Goal: Book appointment/travel/reservation

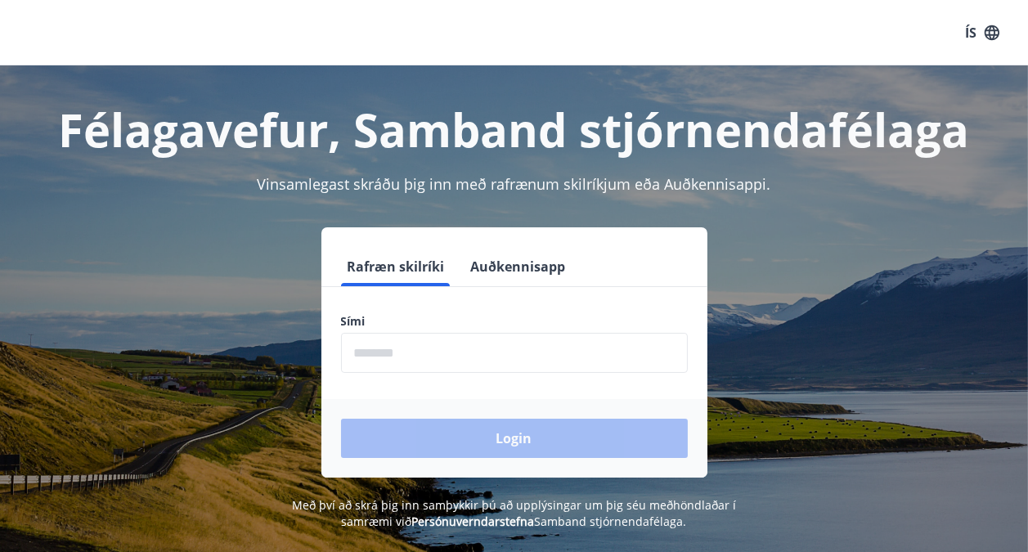
click at [386, 338] on input "phone" at bounding box center [514, 353] width 347 height 40
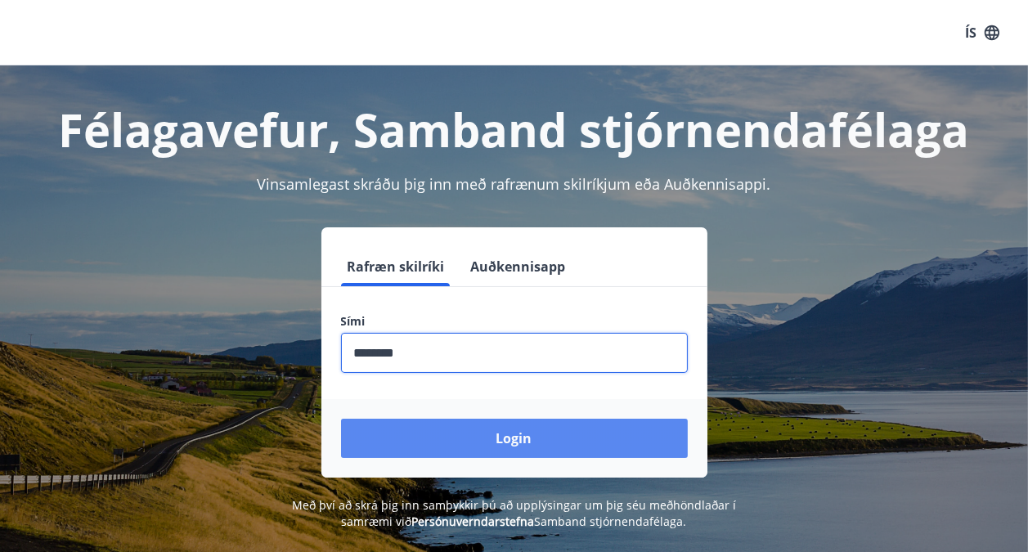
type input "********"
click at [429, 435] on button "Login" at bounding box center [514, 438] width 347 height 39
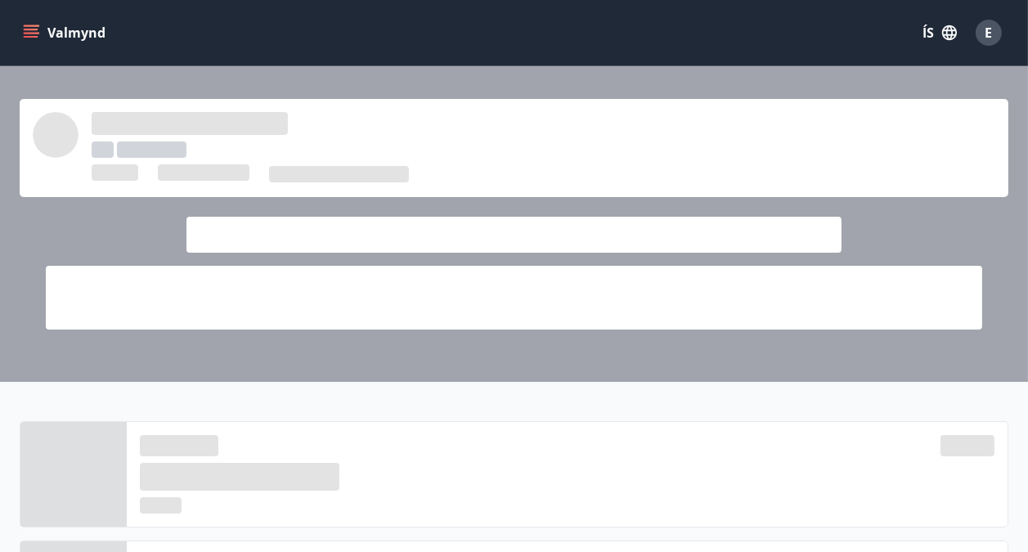
click at [31, 34] on icon "menu" at bounding box center [31, 33] width 16 height 16
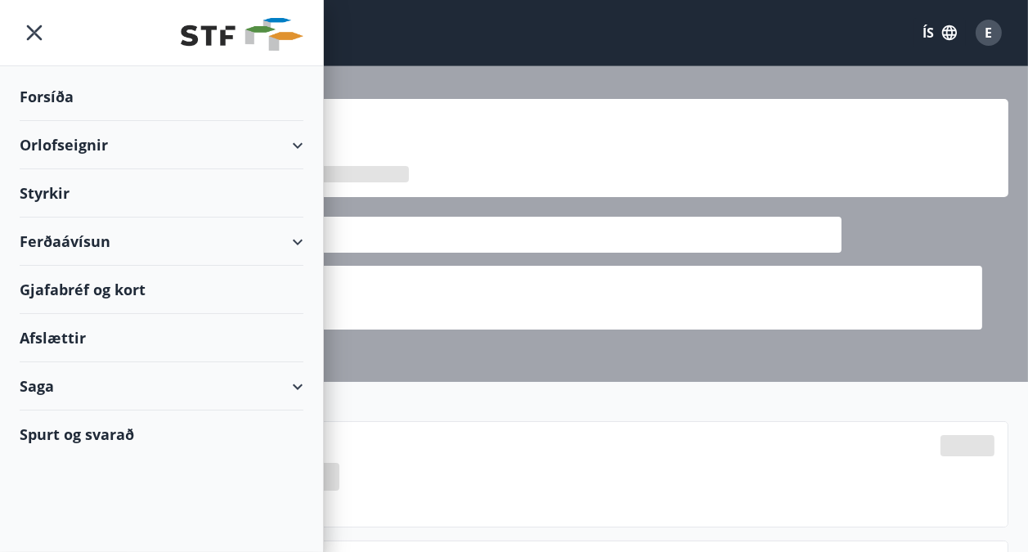
click at [100, 162] on div "Orlofseignir" at bounding box center [162, 145] width 284 height 48
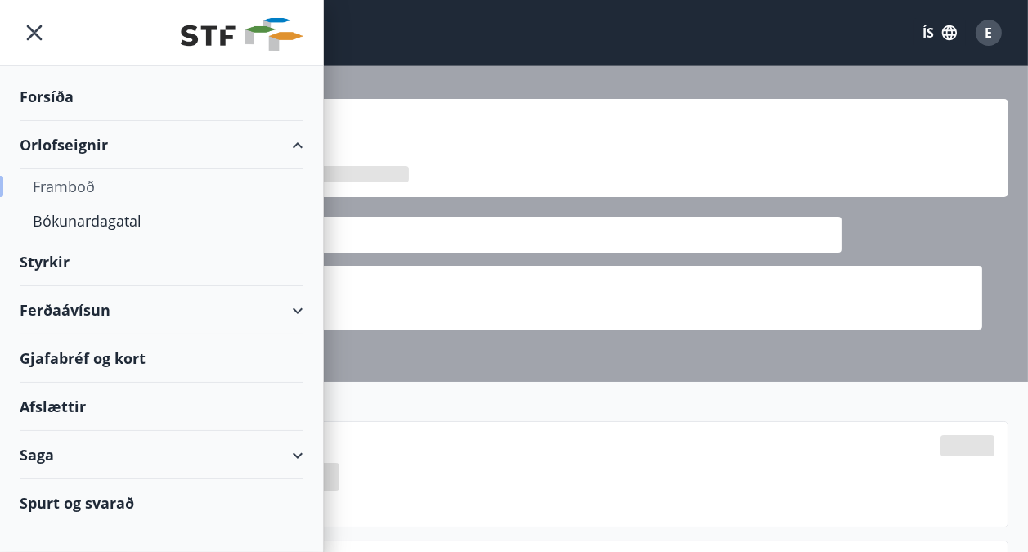
click at [77, 196] on div "Framboð" at bounding box center [162, 186] width 258 height 34
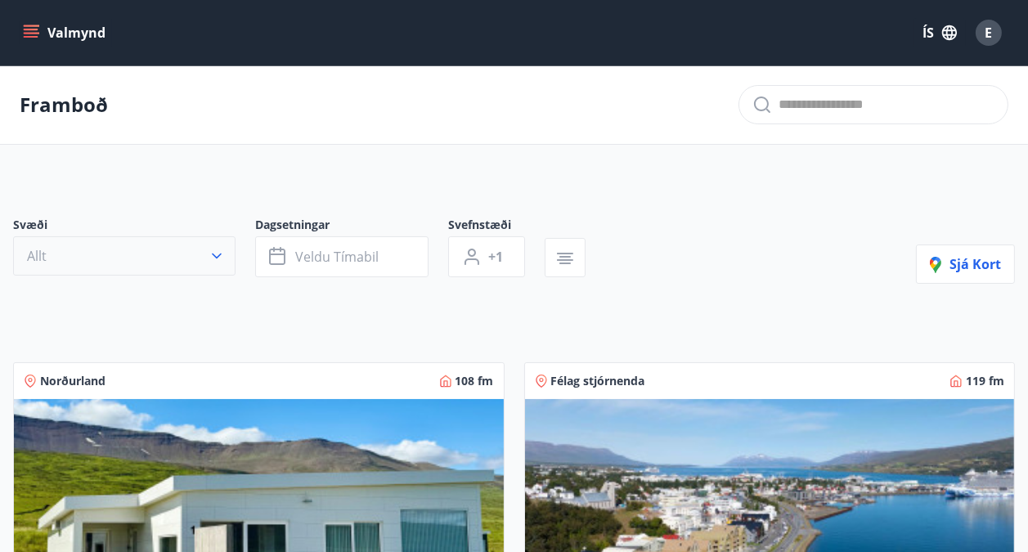
click at [208, 258] on button "Allt" at bounding box center [124, 255] width 222 height 39
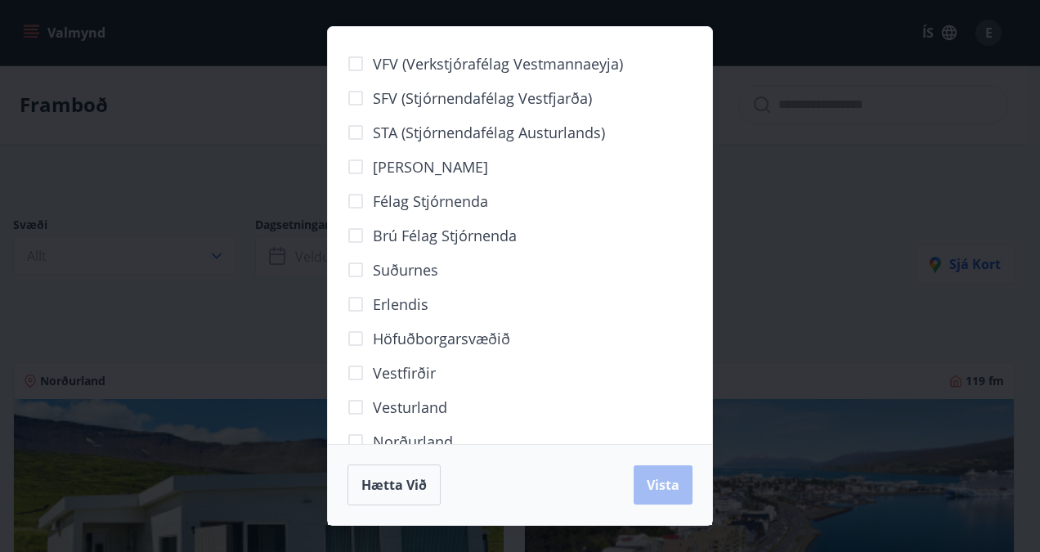
click at [214, 251] on div "VFV (Verkstjórafélag Vestmannaeyja) SFV (Stjórnendafélag Vestfjarða) STA (Stjór…" at bounding box center [520, 276] width 1040 height 552
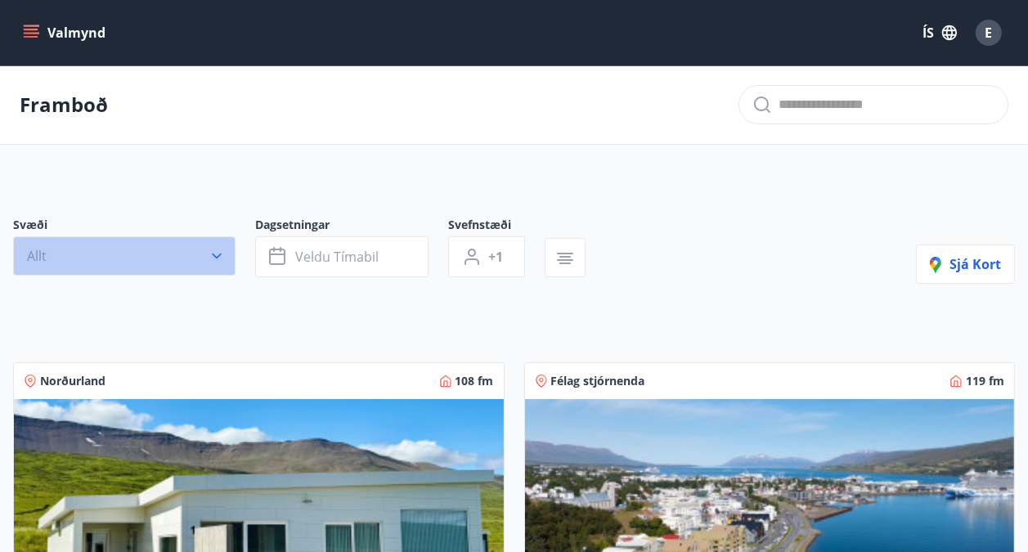
click at [217, 260] on icon "button" at bounding box center [217, 256] width 16 height 16
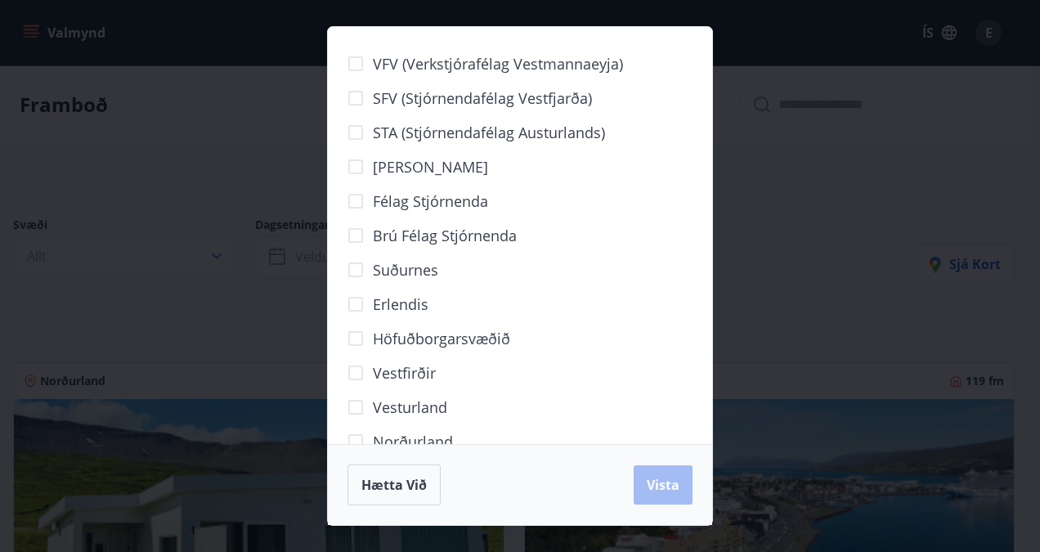
click at [184, 409] on div "VFV (Verkstjórafélag Vestmannaeyja) SFV (Stjórnendafélag Vestfjarða) STA (Stjór…" at bounding box center [520, 276] width 1040 height 552
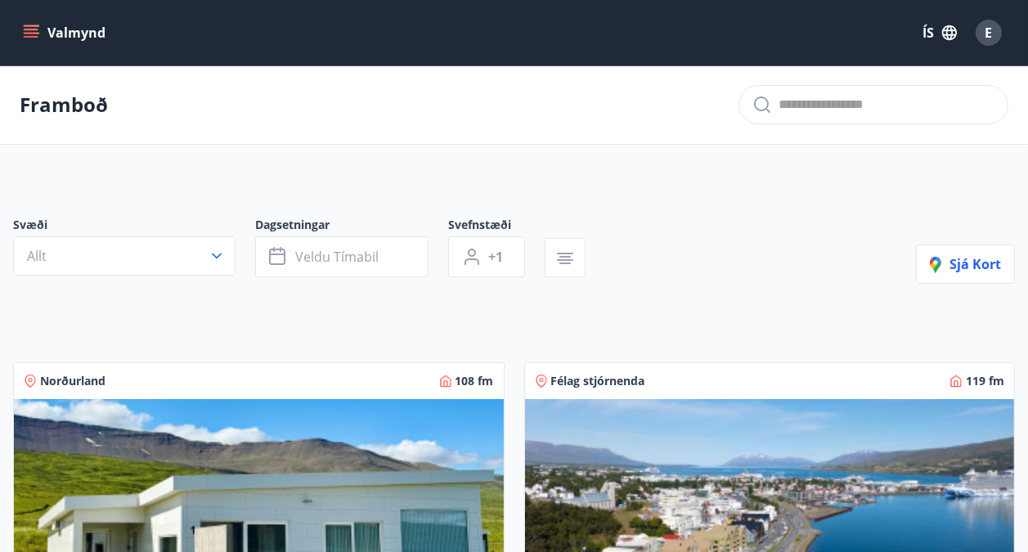
click at [29, 26] on icon "menu" at bounding box center [33, 26] width 18 height 2
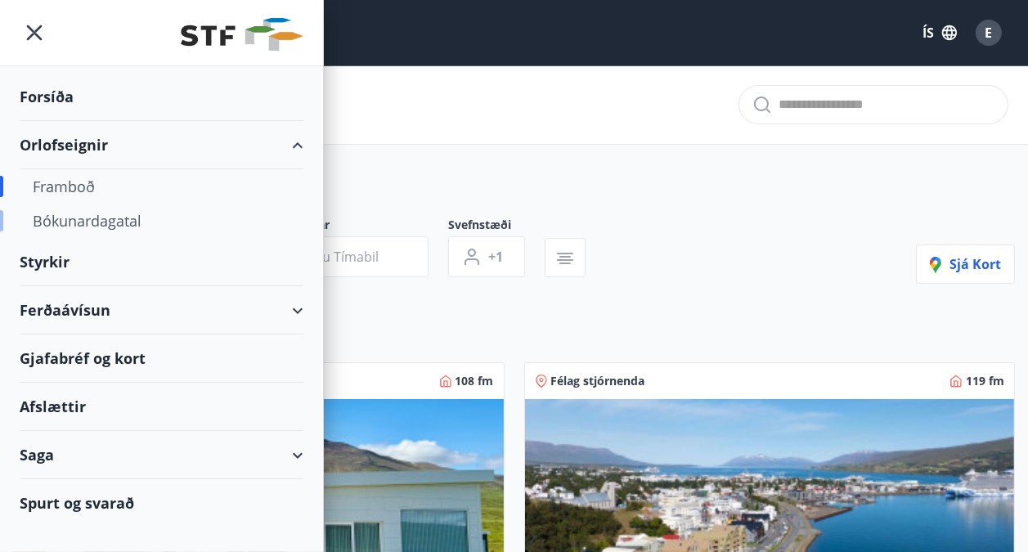
click at [67, 222] on div "Bókunardagatal" at bounding box center [162, 221] width 258 height 34
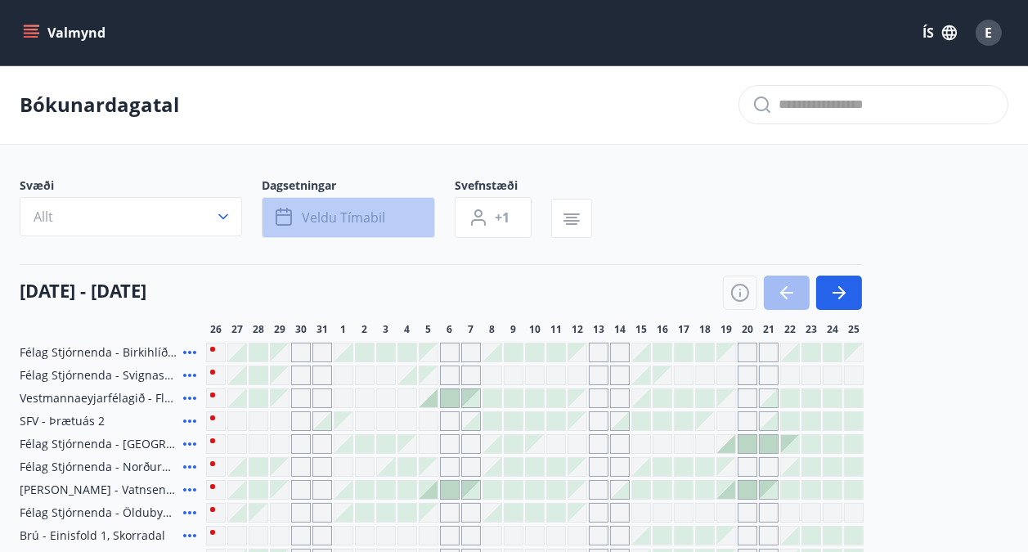
click at [341, 206] on button "Veldu tímabil" at bounding box center [348, 217] width 173 height 41
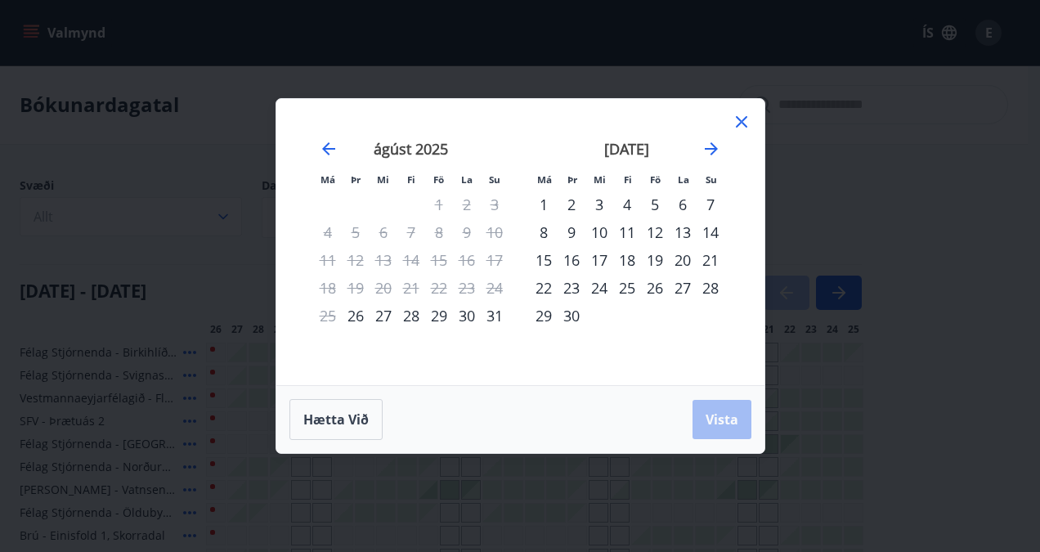
click at [490, 314] on div "31" at bounding box center [495, 316] width 28 height 28
click at [548, 204] on div "1" at bounding box center [544, 205] width 28 height 28
click at [730, 426] on span "Vista" at bounding box center [722, 420] width 33 height 18
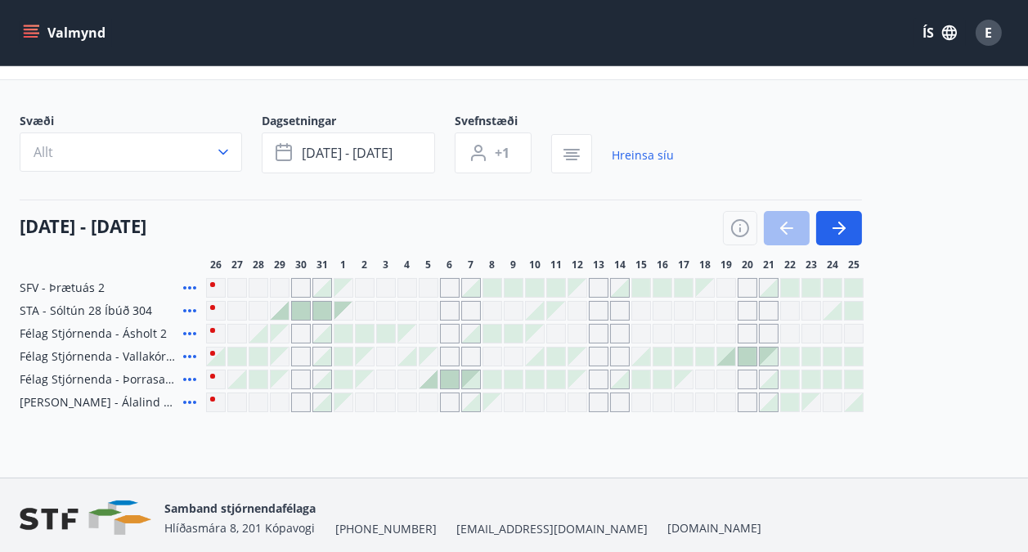
scroll to position [65, 0]
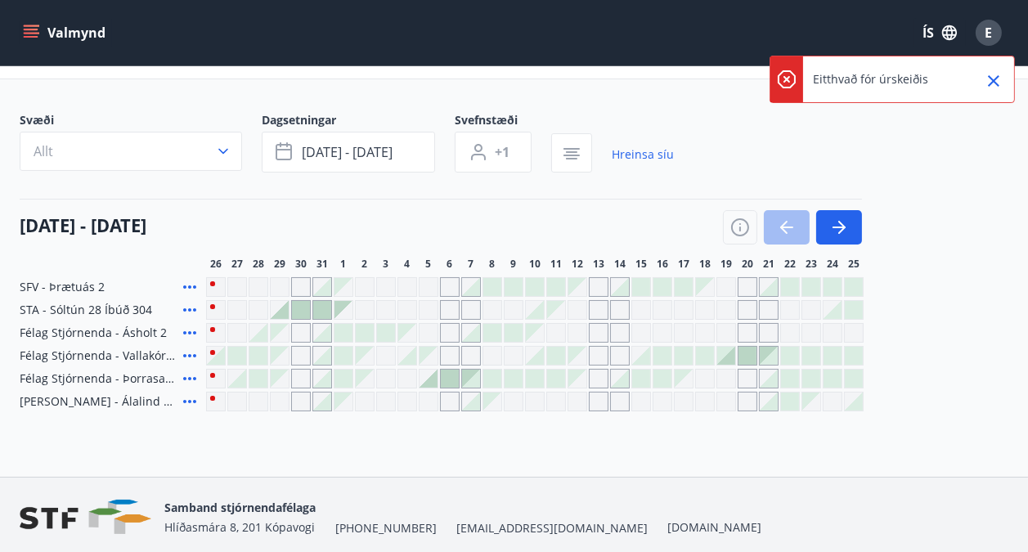
click at [323, 308] on div at bounding box center [322, 310] width 18 height 18
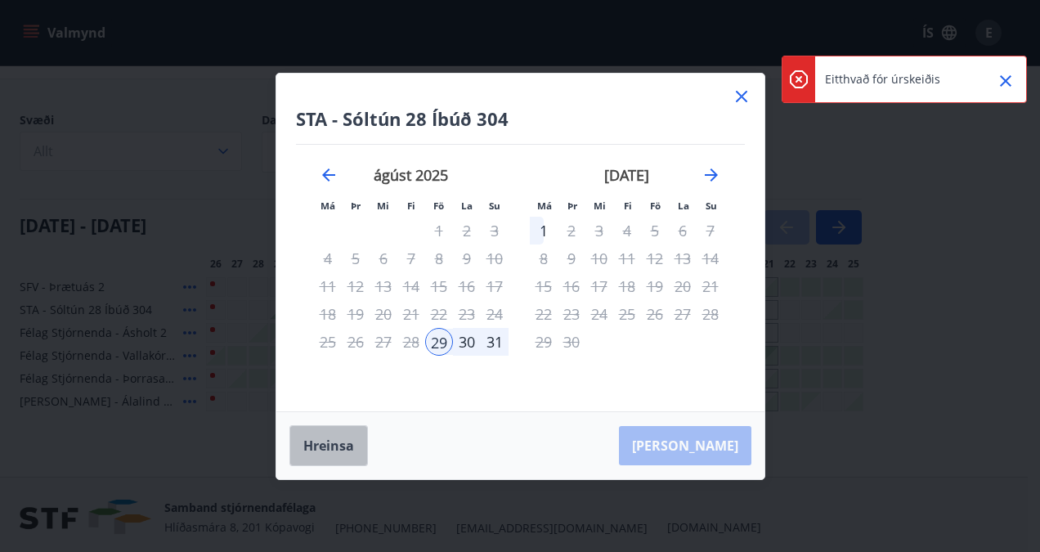
click at [325, 444] on button "Hreinsa" at bounding box center [329, 445] width 79 height 41
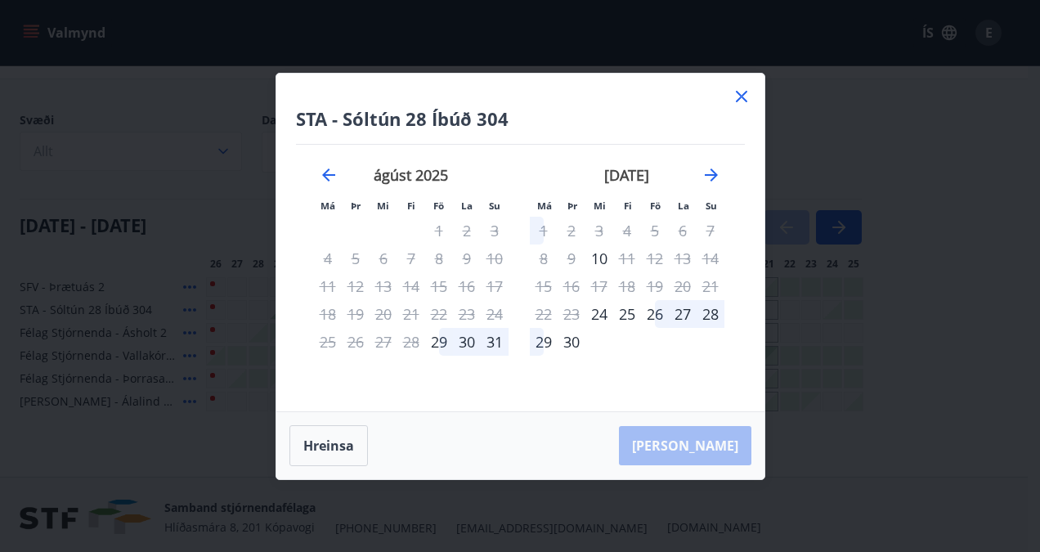
click at [744, 106] on icon at bounding box center [742, 97] width 20 height 20
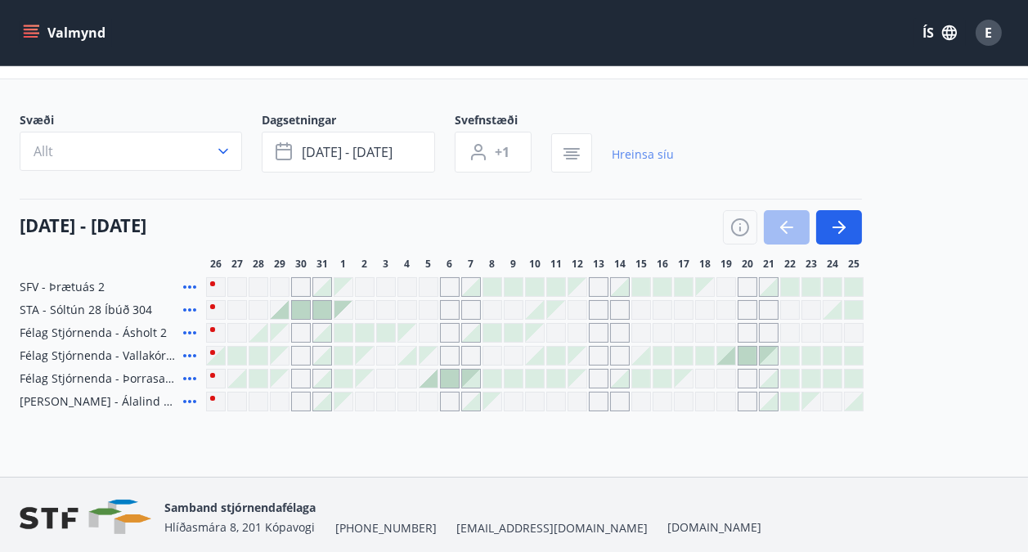
click at [641, 148] on link "Hreinsa síu" at bounding box center [643, 155] width 62 height 36
click at [227, 141] on button "Allt" at bounding box center [131, 151] width 222 height 39
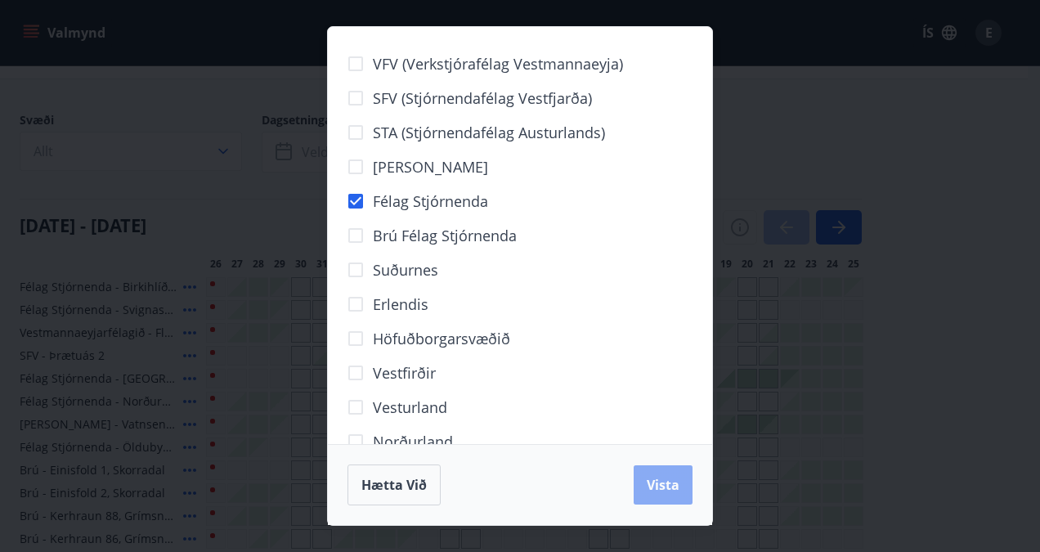
click at [656, 487] on span "Vista" at bounding box center [663, 485] width 33 height 18
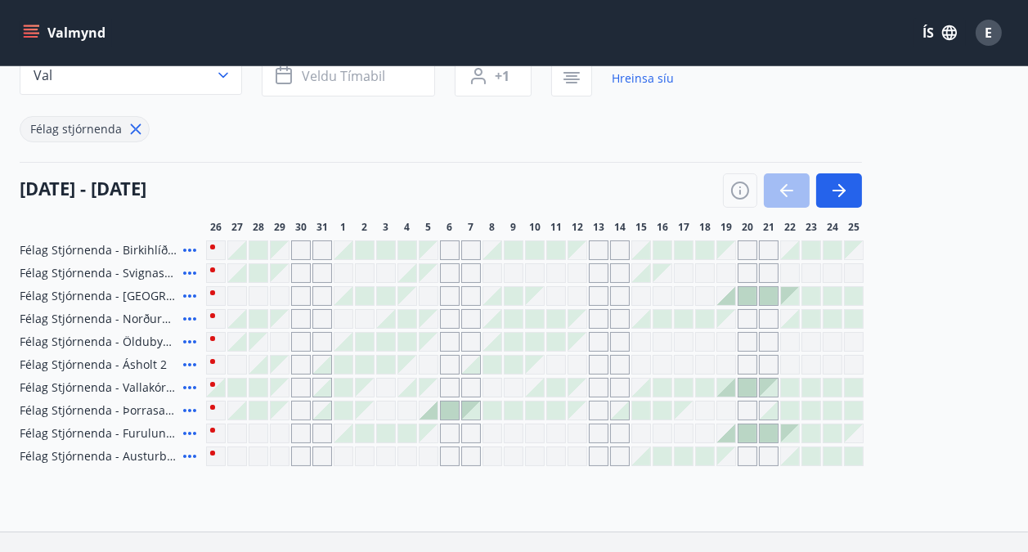
scroll to position [124, 0]
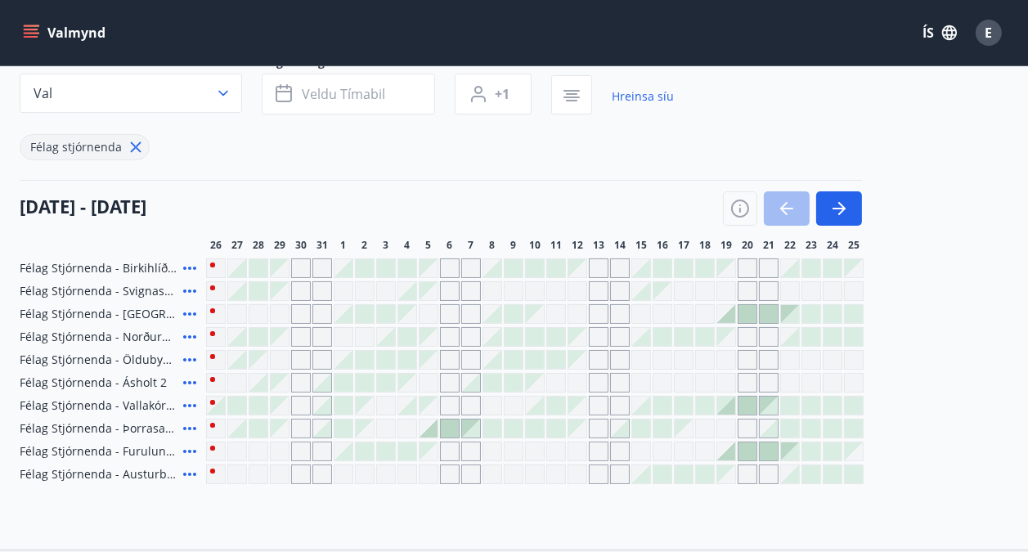
click at [366, 355] on div at bounding box center [365, 360] width 18 height 18
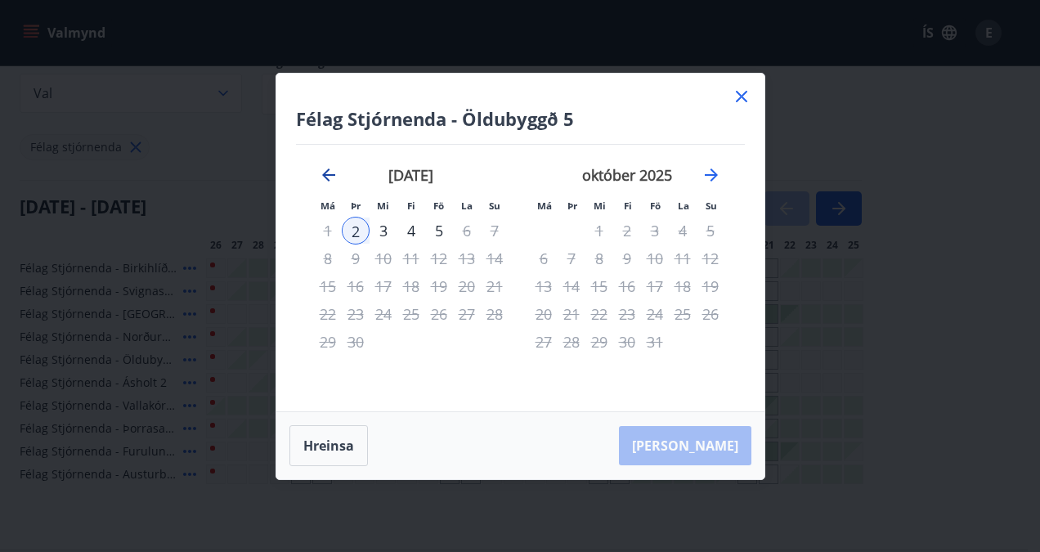
click at [326, 172] on icon "Move backward to switch to the previous month." at bounding box center [328, 174] width 13 height 13
click at [739, 101] on icon at bounding box center [742, 97] width 20 height 20
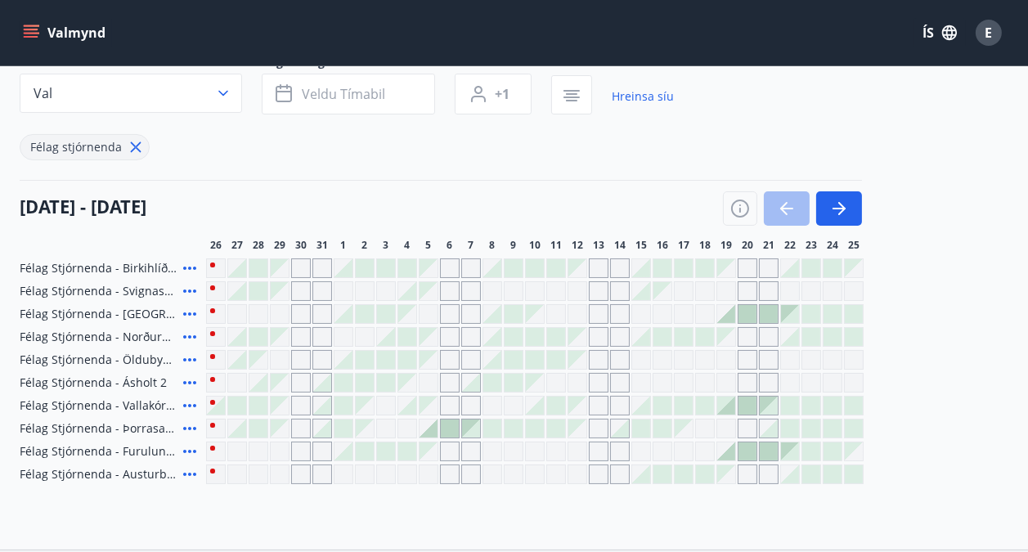
click at [341, 469] on div "Gráir dagar eru ekki bókanlegir" at bounding box center [344, 475] width 20 height 20
